Goal: Task Accomplishment & Management: Manage account settings

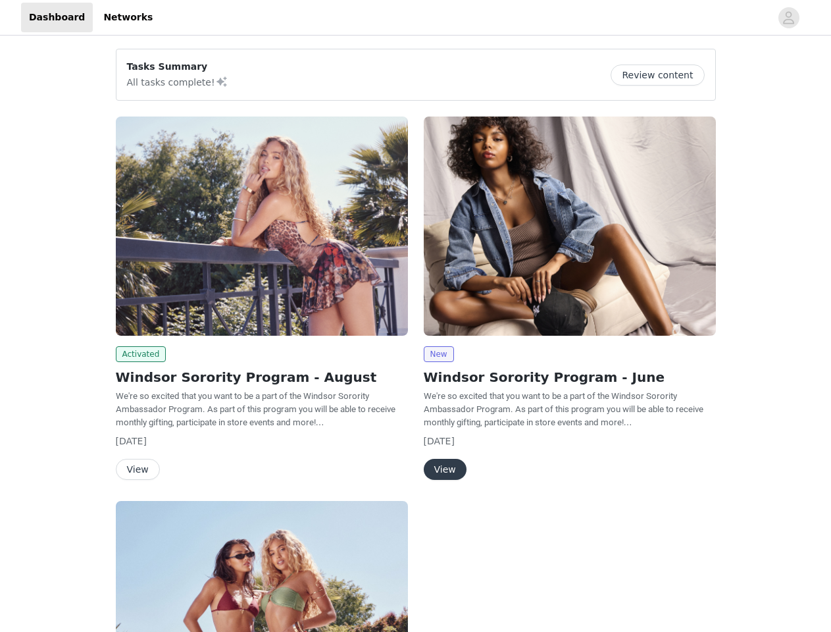
click at [416, 316] on div "New Windsor Sorority Program - June We're so excited that you want to be a part…" at bounding box center [570, 301] width 308 height 384
click at [415, 18] on div at bounding box center [466, 18] width 610 height 30
click at [789, 18] on icon "avatar" at bounding box center [789, 17] width 13 height 21
click at [663, 75] on div "Tasks Summary All tasks complete! Review content Activated Windsor Sorority Pro…" at bounding box center [415, 474] width 831 height 873
click at [139, 354] on body "Dashboard Networks Tasks Summary All tasks complete! Review content Activated W…" at bounding box center [415, 316] width 831 height 632
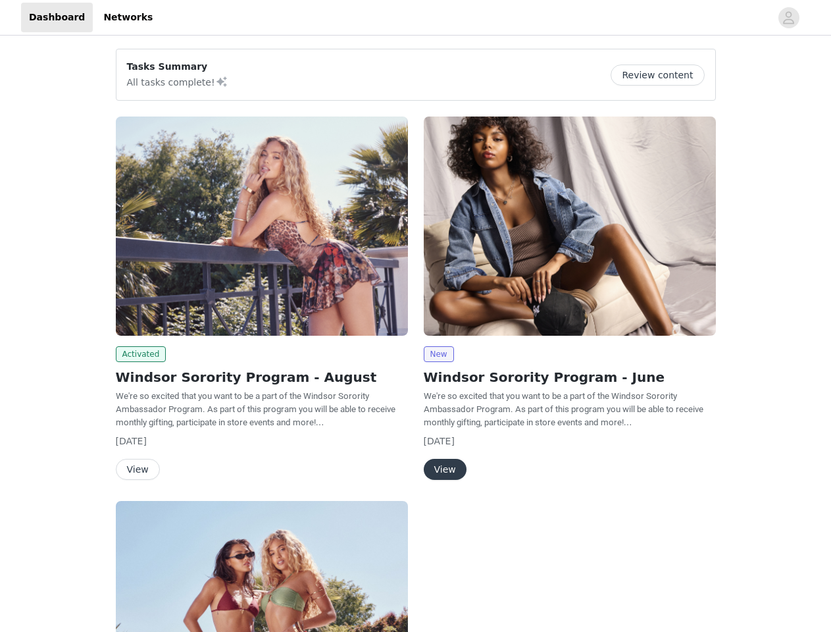
click at [137, 469] on body "Dashboard Networks Tasks Summary All tasks complete! Review content Activated W…" at bounding box center [415, 316] width 831 height 632
